Goal: Task Accomplishment & Management: Use online tool/utility

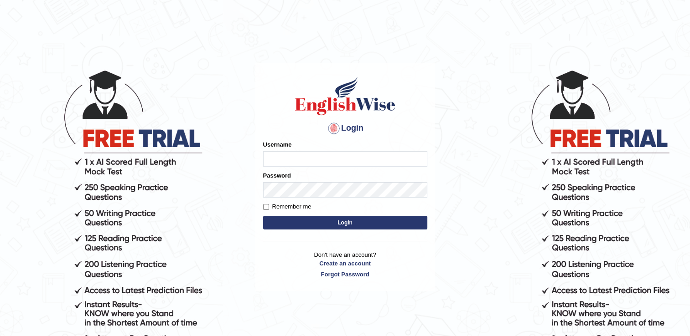
type input "david84"
click at [339, 223] on button "Login" at bounding box center [345, 223] width 164 height 14
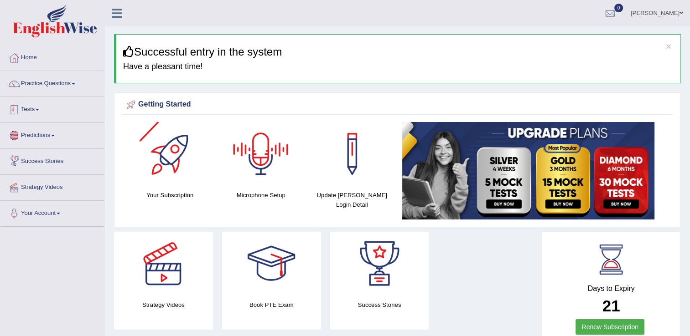
click at [33, 116] on link "Tests" at bounding box center [52, 108] width 104 height 23
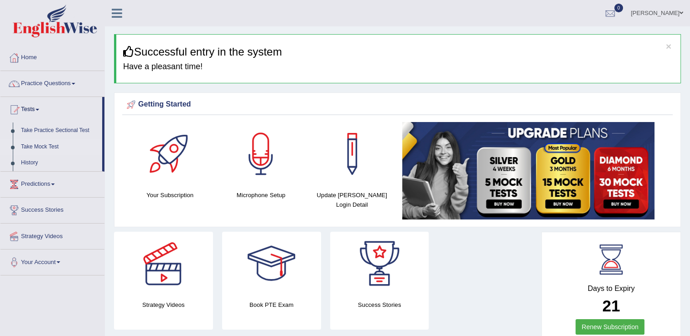
click at [32, 149] on link "Take Mock Test" at bounding box center [59, 147] width 85 height 16
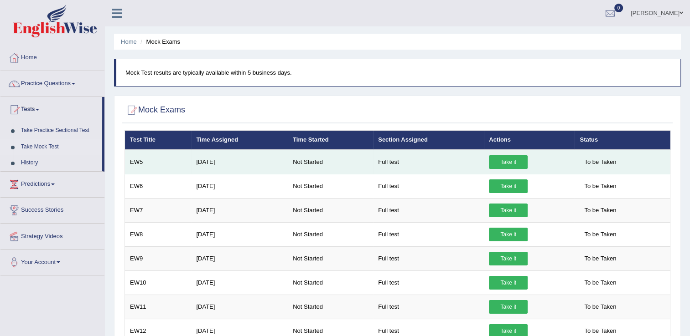
click at [489, 160] on link "Take it" at bounding box center [508, 162] width 39 height 14
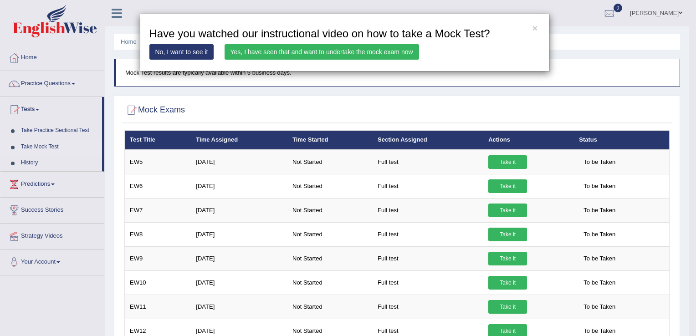
click at [369, 49] on link "Yes, I have seen that and want to undertake the mock exam now" at bounding box center [322, 51] width 195 height 15
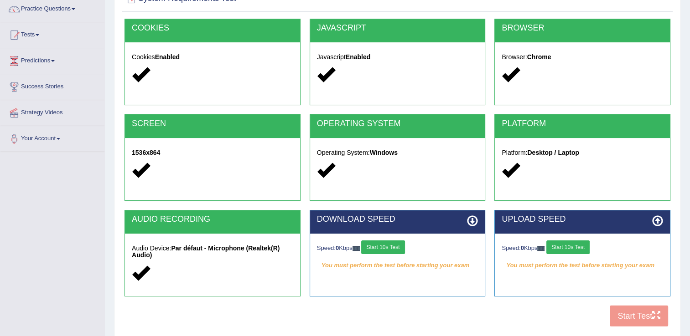
scroll to position [91, 0]
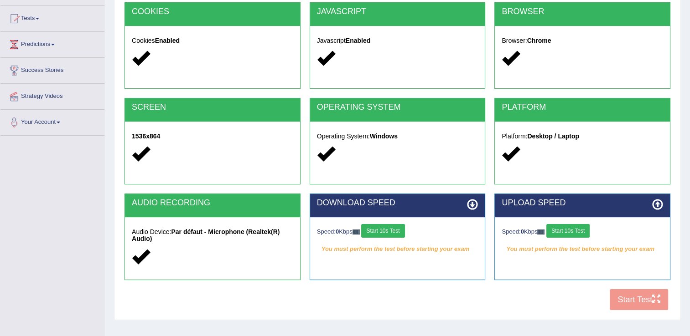
drag, startPoint x: 379, startPoint y: 229, endPoint x: 399, endPoint y: 229, distance: 20.1
click at [379, 229] on button "Start 10s Test" at bounding box center [382, 231] width 43 height 14
click at [573, 233] on button "Start 10s Test" at bounding box center [567, 231] width 43 height 14
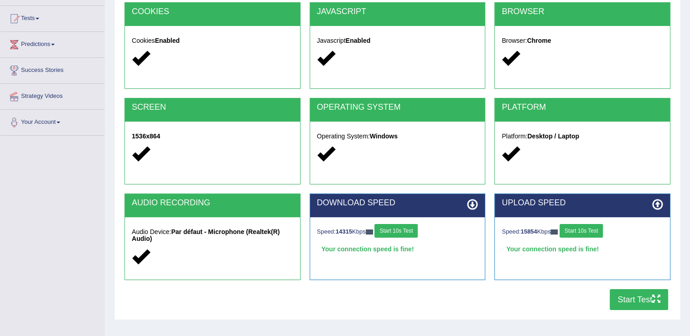
click at [640, 301] on button "Start Test" at bounding box center [638, 299] width 58 height 21
